Goal: Information Seeking & Learning: Understand process/instructions

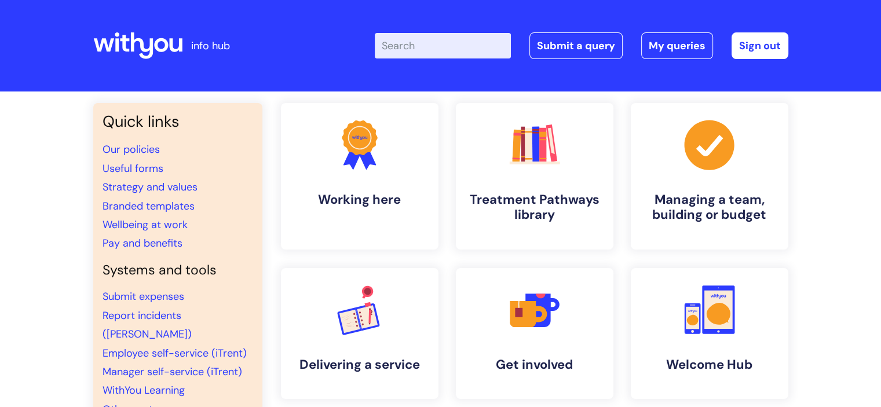
click at [474, 36] on input "Enter your search term here..." at bounding box center [443, 45] width 136 height 25
type input "contracts"
click button "Search" at bounding box center [0, 0] width 0 height 0
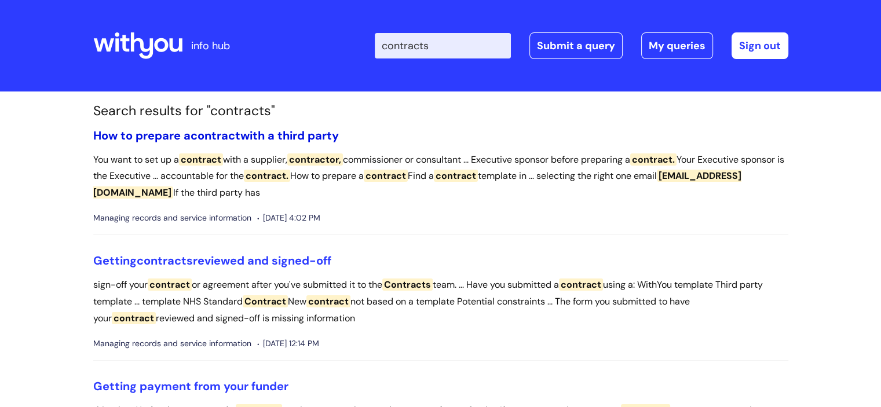
click at [304, 137] on link "How to prepare a contract with a third party" at bounding box center [216, 135] width 246 height 15
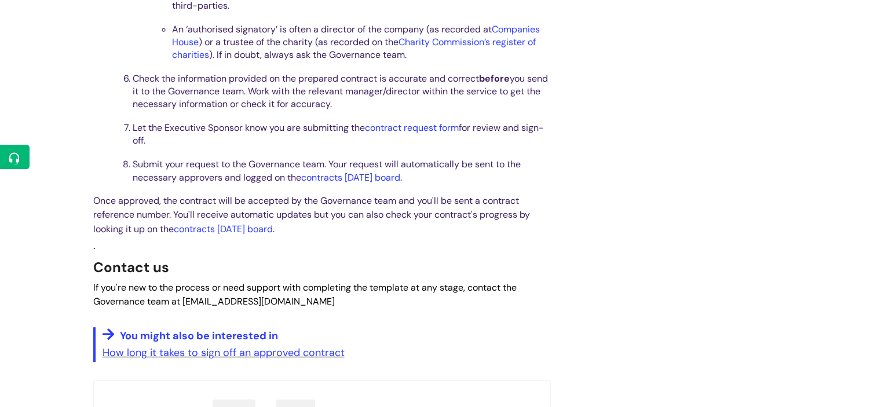
scroll to position [695, 0]
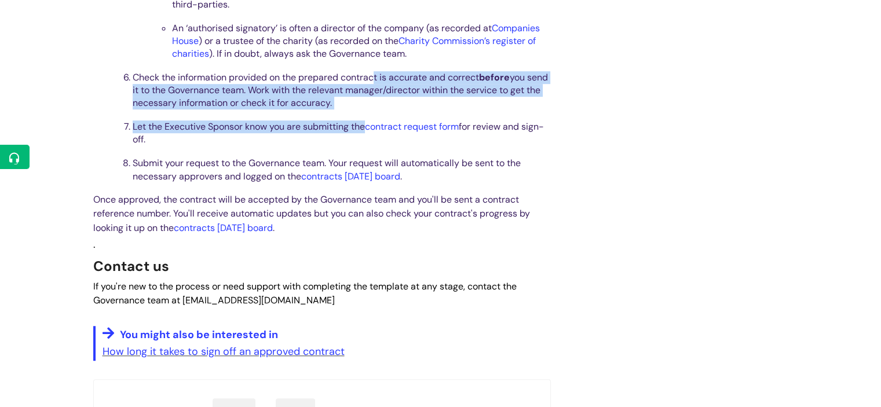
drag, startPoint x: 376, startPoint y: 82, endPoint x: 367, endPoint y: 137, distance: 55.8
click at [393, 133] on link "contract request form" at bounding box center [412, 126] width 94 height 12
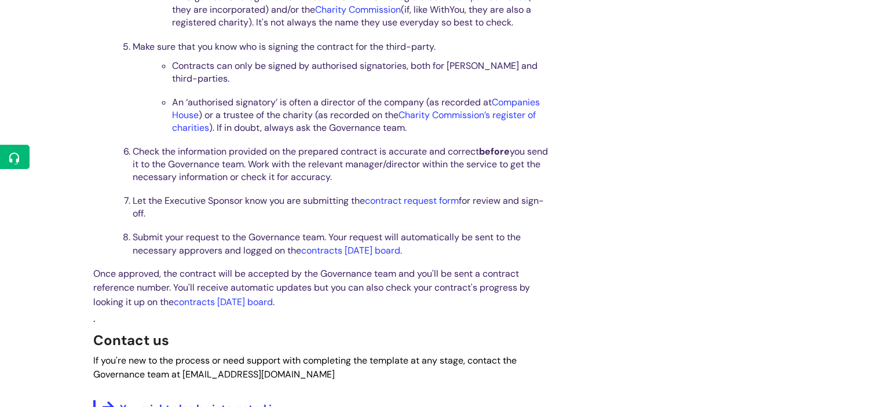
scroll to position [637, 0]
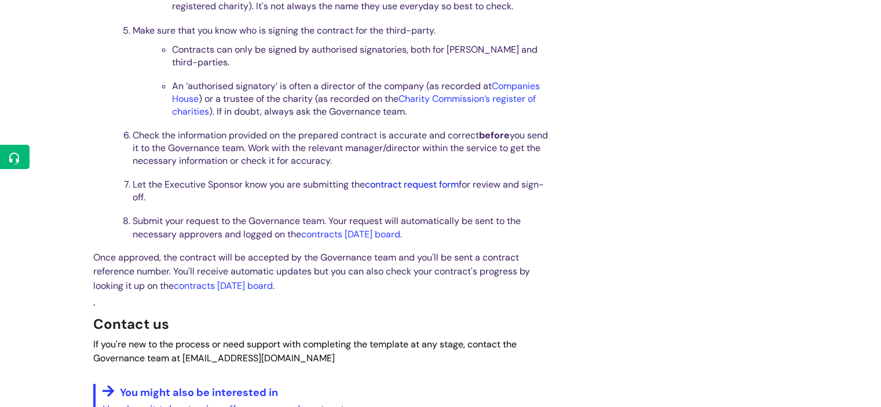
click at [421, 191] on link "contract request form" at bounding box center [412, 184] width 94 height 12
